Goal: Use online tool/utility

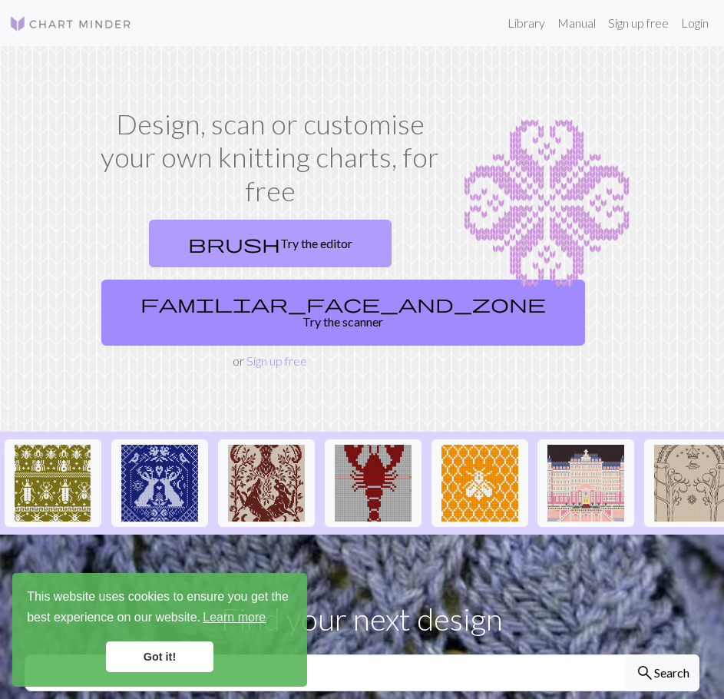
click at [280, 244] on link "brush Try the editor" at bounding box center [270, 244] width 243 height 48
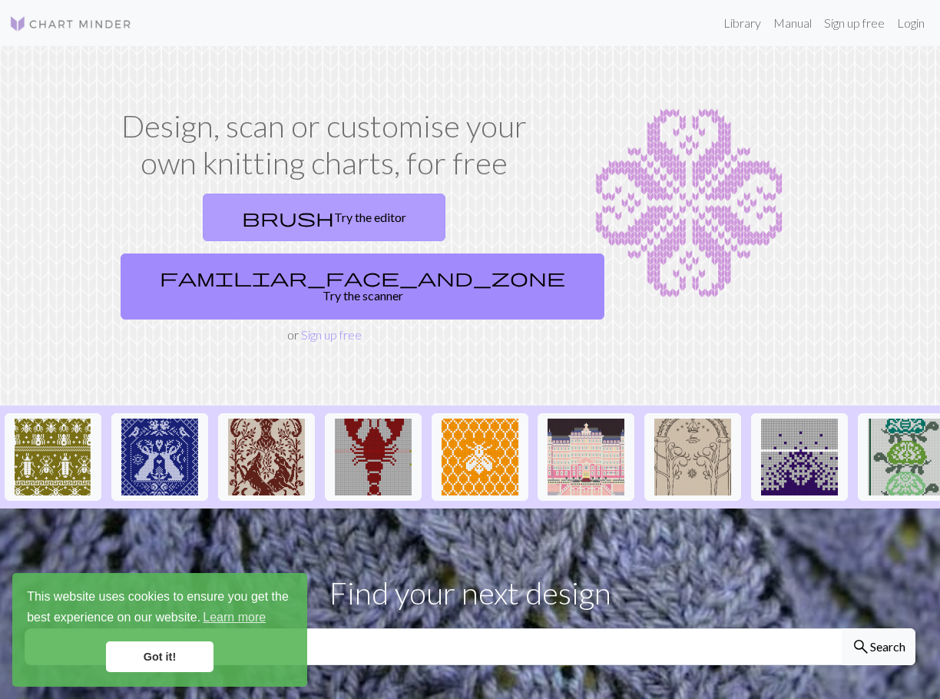
click at [250, 208] on link "brush Try the editor" at bounding box center [324, 218] width 243 height 48
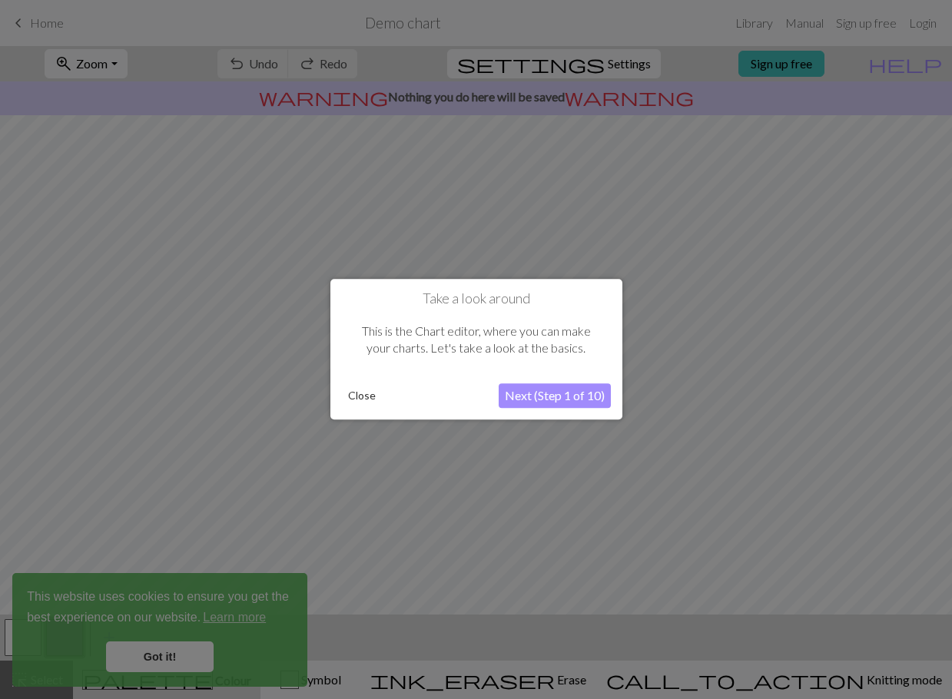
click at [356, 390] on button "Close" at bounding box center [362, 396] width 40 height 23
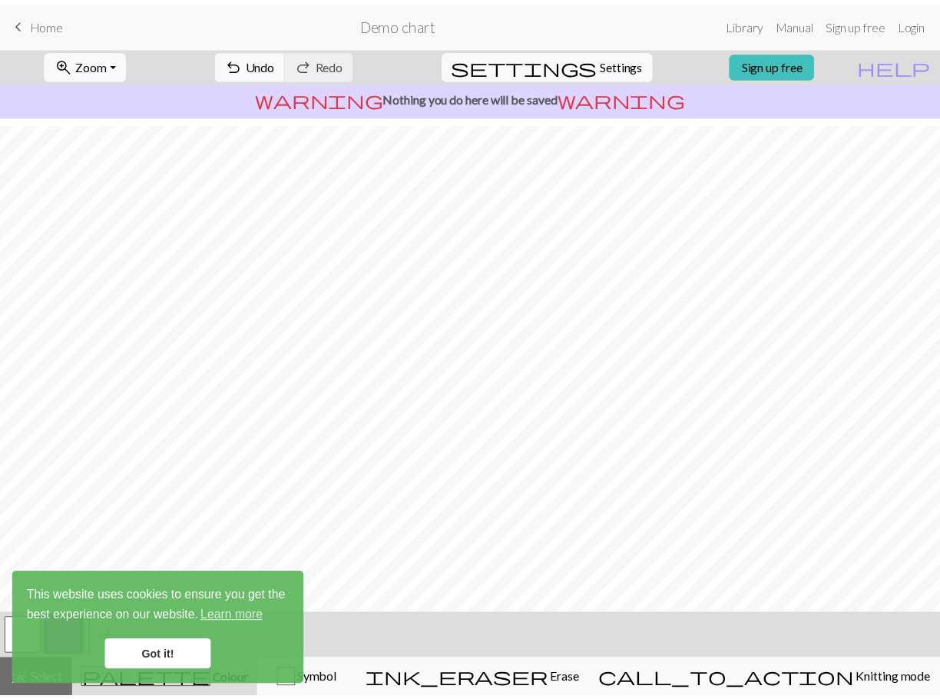
scroll to position [73, 0]
